Goal: Task Accomplishment & Management: Manage account settings

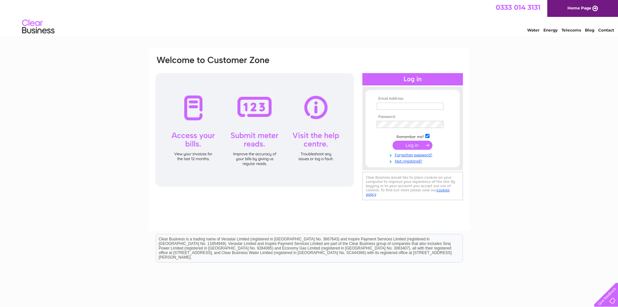
type input "[EMAIL_ADDRESS][DOMAIN_NAME]"
drag, startPoint x: 424, startPoint y: 146, endPoint x: 427, endPoint y: 150, distance: 4.6
click at [424, 147] on input "submit" at bounding box center [413, 144] width 40 height 9
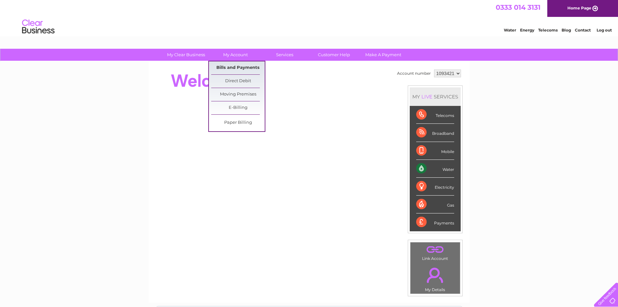
click at [245, 68] on link "Bills and Payments" at bounding box center [238, 67] width 54 height 13
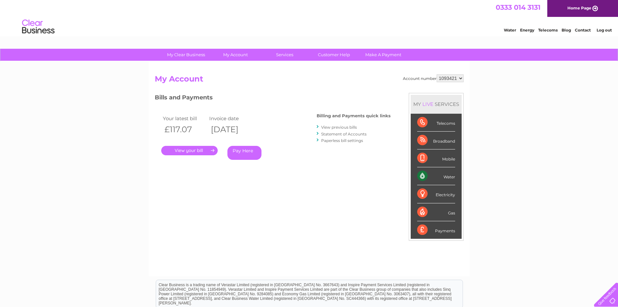
click at [191, 149] on link "." at bounding box center [189, 150] width 56 height 9
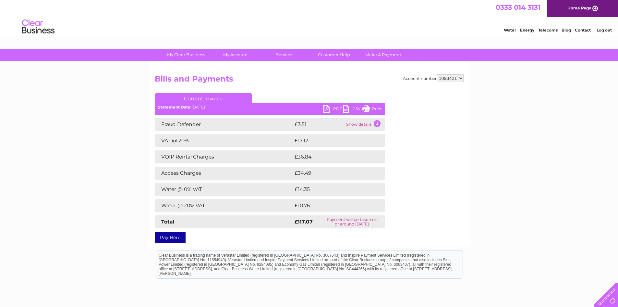
click at [338, 108] on link "PDF" at bounding box center [332, 109] width 19 height 9
